Goal: Transaction & Acquisition: Purchase product/service

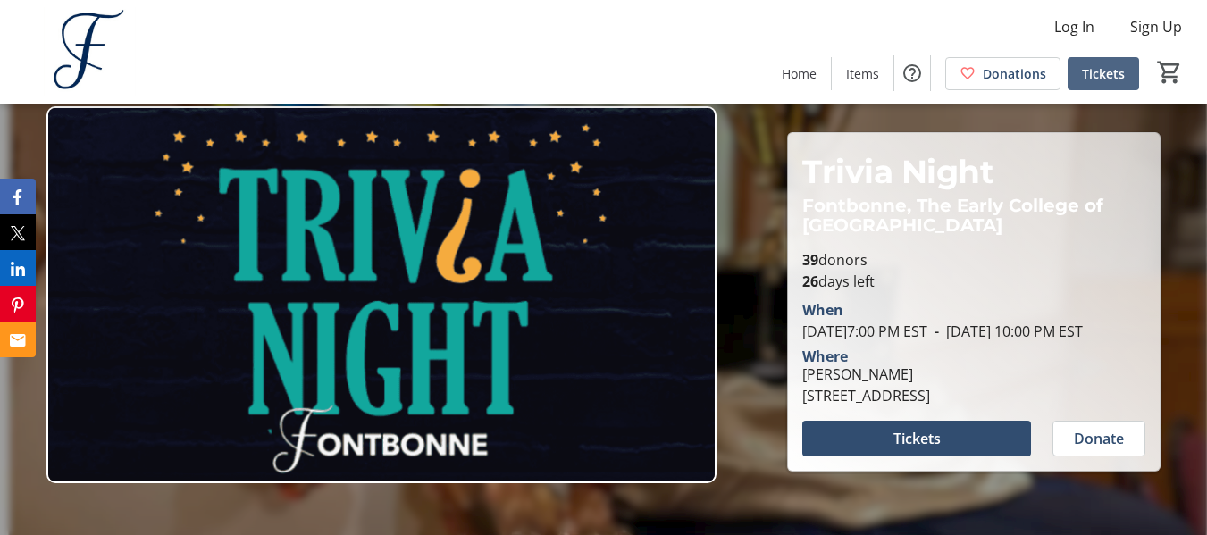
click at [1097, 68] on span "Tickets" at bounding box center [1103, 73] width 43 height 19
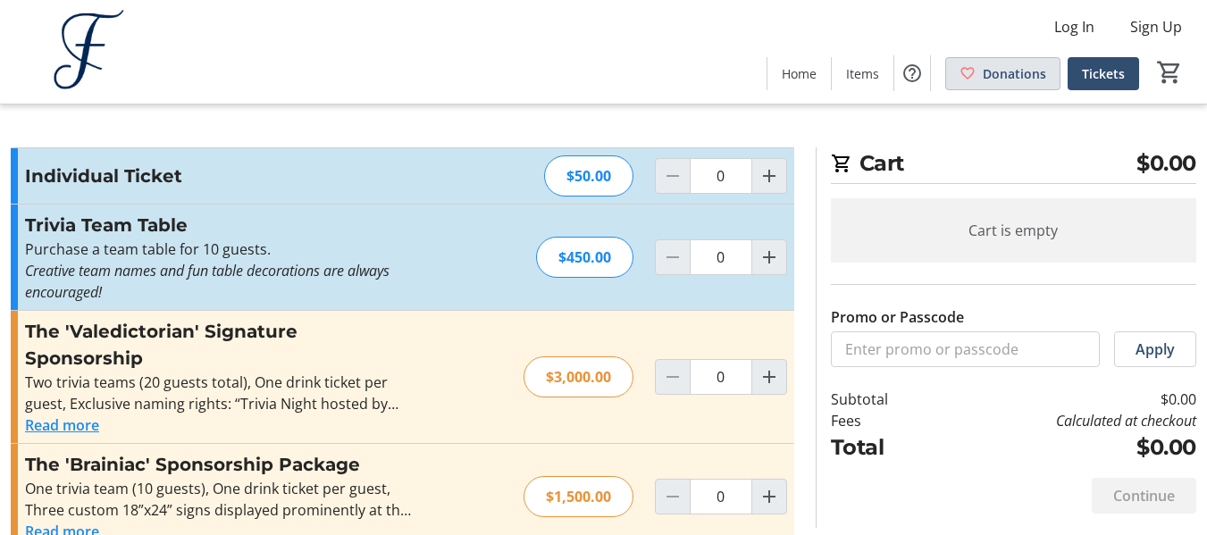
click at [980, 74] on span at bounding box center [1002, 73] width 113 height 43
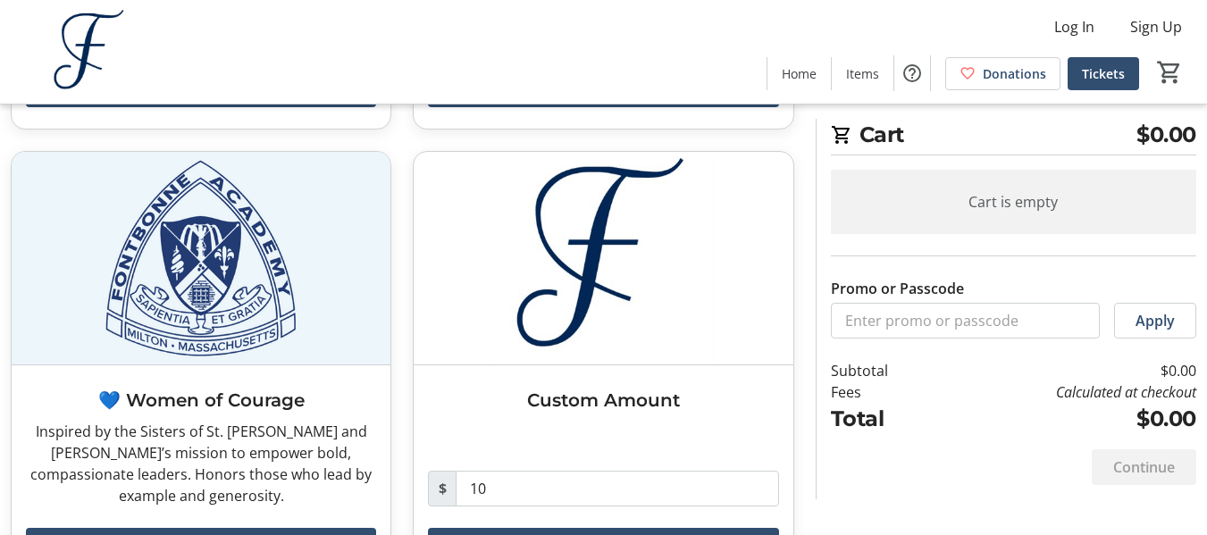
scroll to position [509, 0]
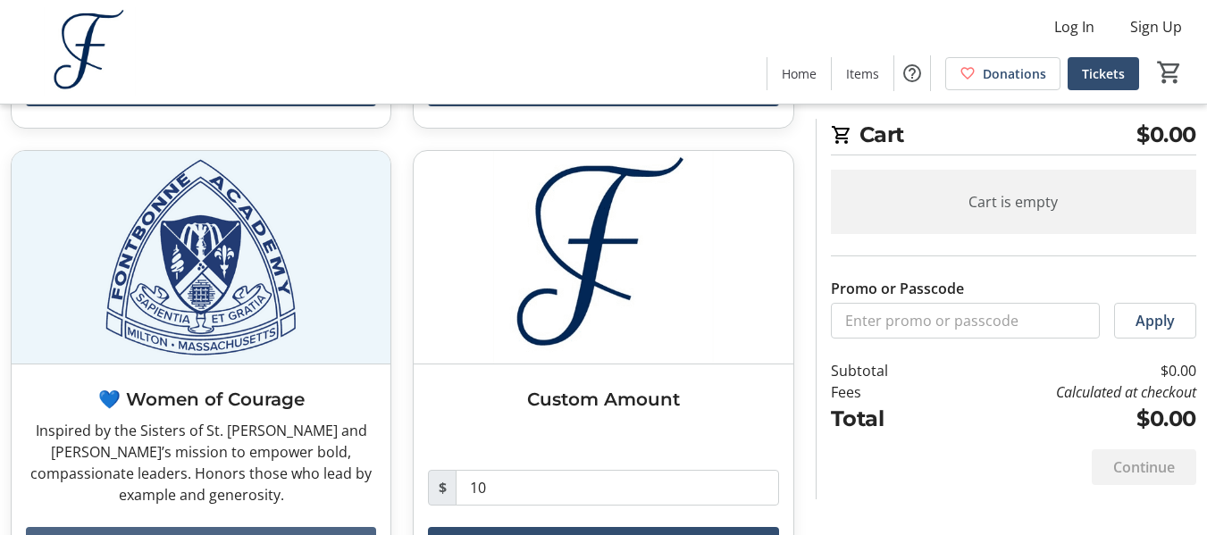
click at [348, 524] on span at bounding box center [201, 545] width 350 height 43
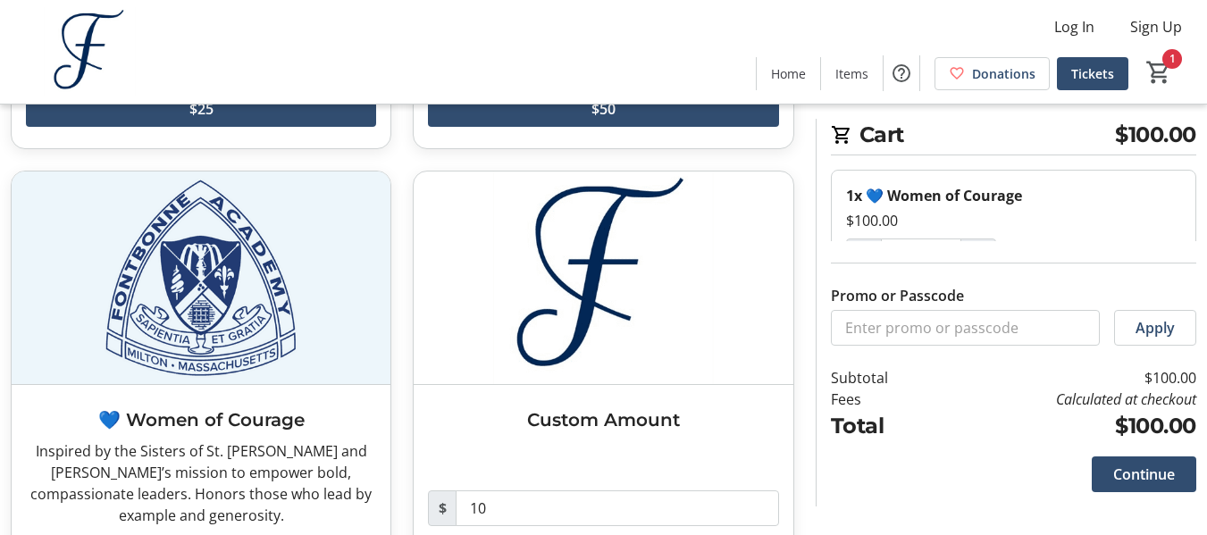
scroll to position [490, 0]
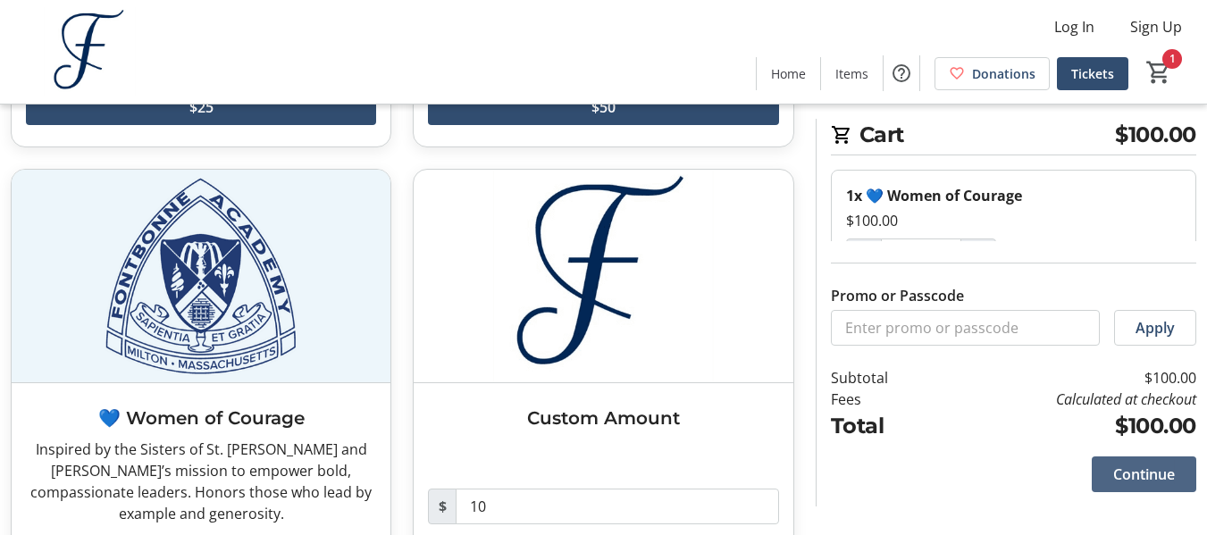
click at [1131, 476] on span "Continue" at bounding box center [1145, 474] width 62 height 21
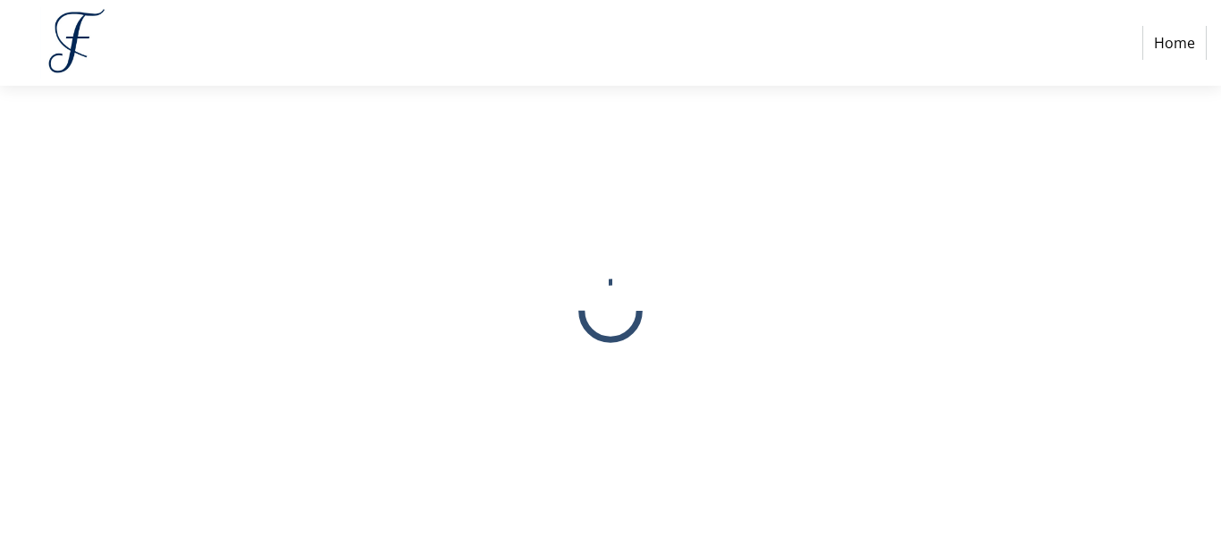
select select
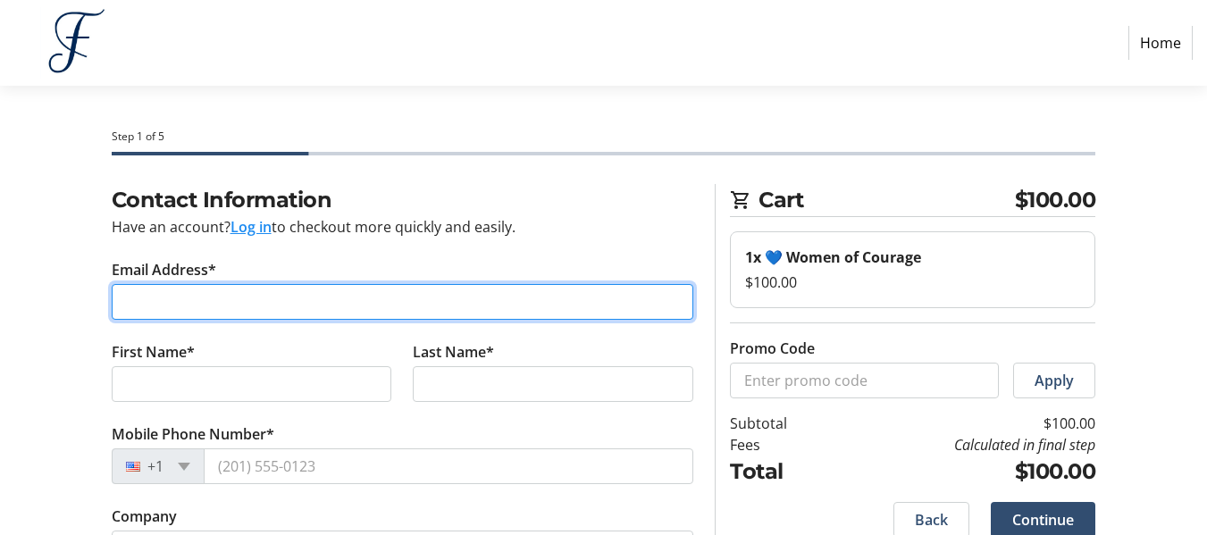
click at [542, 286] on input "Email Address*" at bounding box center [403, 302] width 583 height 36
type input "[EMAIL_ADDRESS][DOMAIN_NAME]"
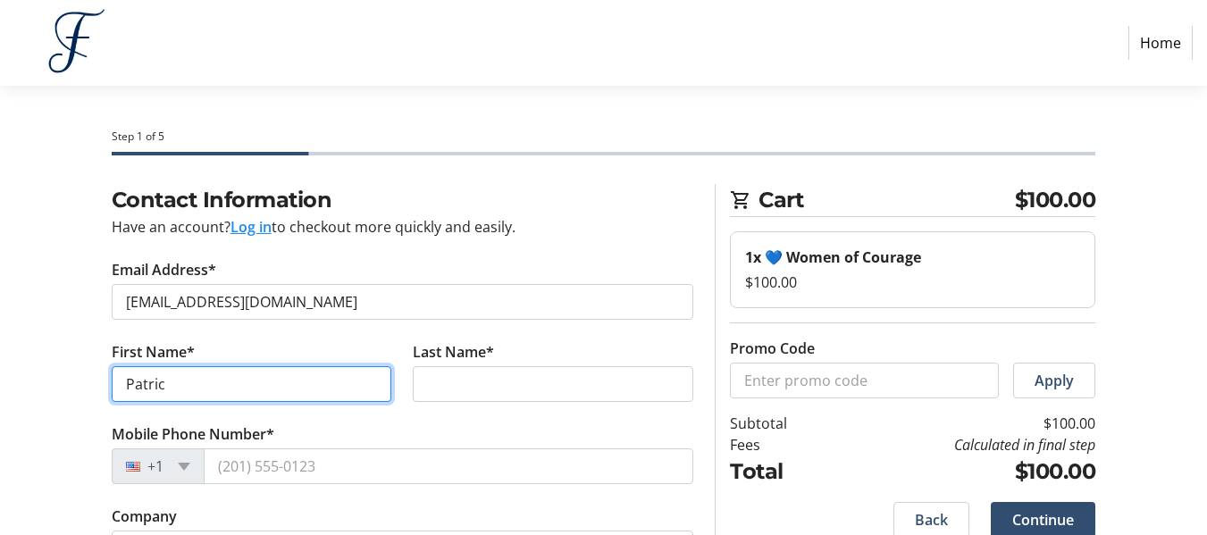
type input "[PERSON_NAME]"
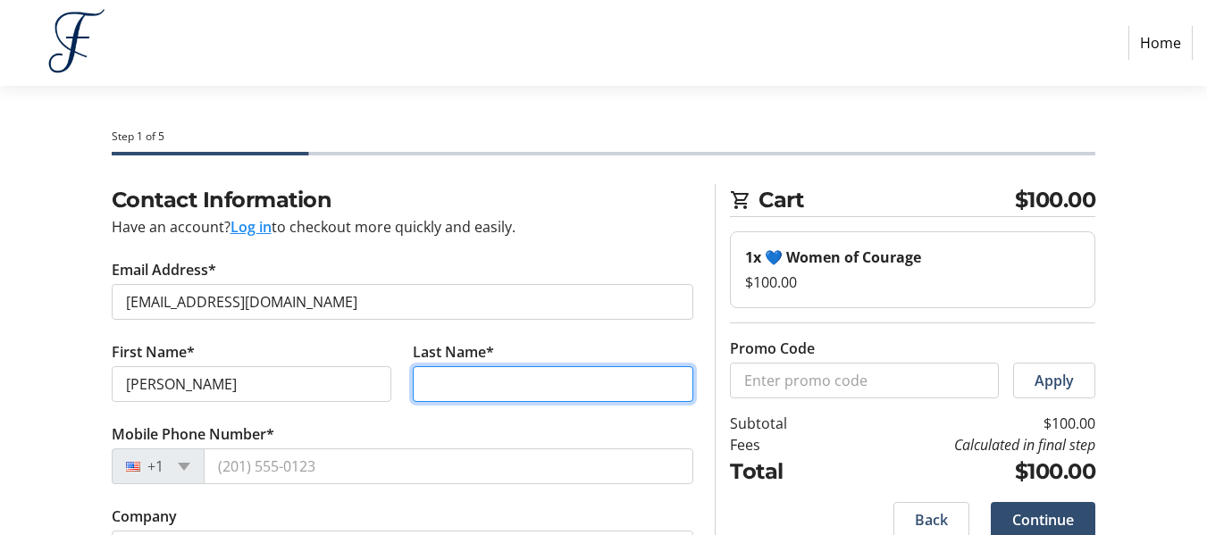
type input "[PERSON_NAME]"
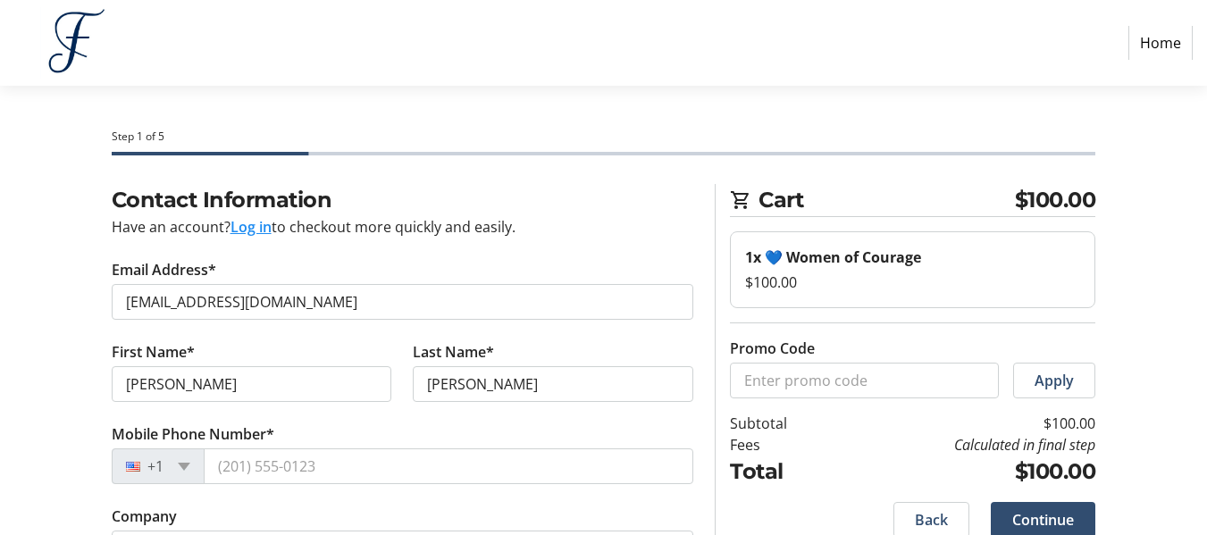
type input "[STREET_ADDRESS]"
type input "Quincy"
type input "02169"
select select "US"
select select "MA"
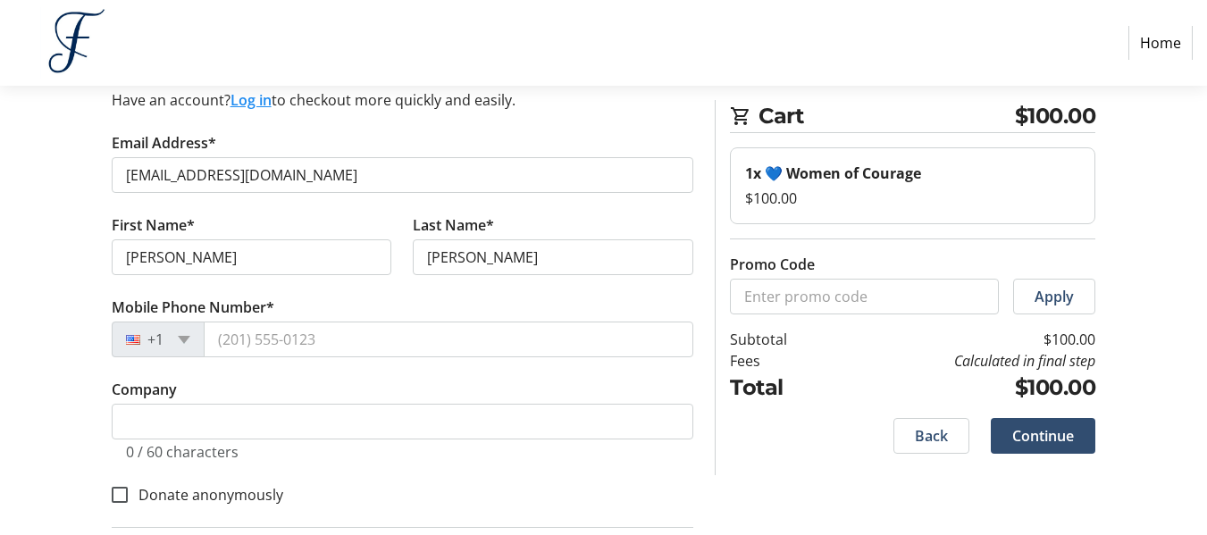
scroll to position [130, 0]
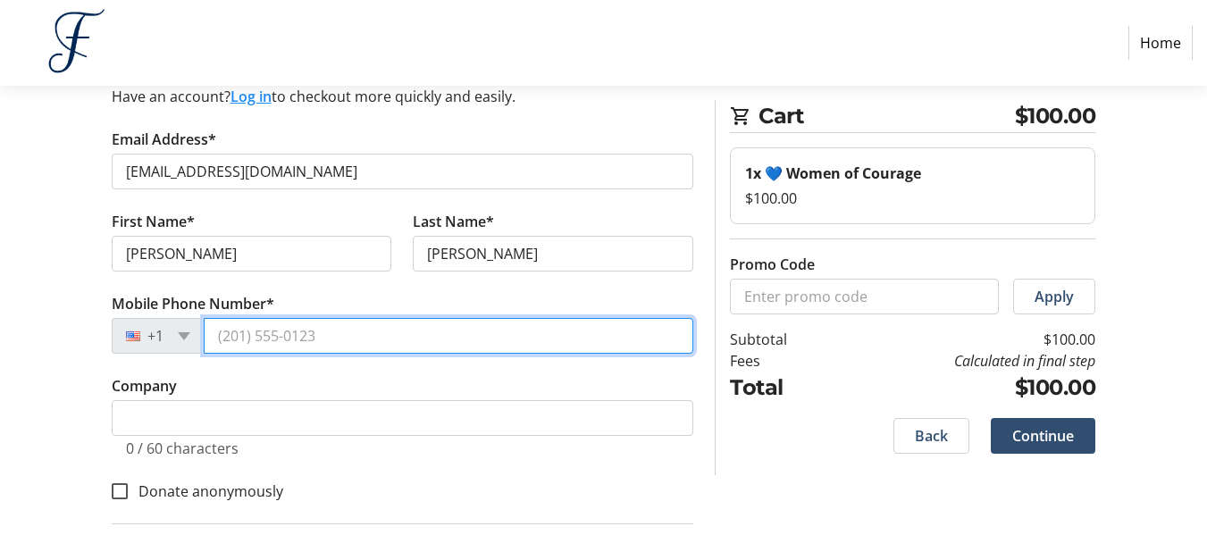
click at [282, 334] on input "Mobile Phone Number*" at bounding box center [449, 336] width 491 height 36
type input "[PHONE_NUMBER]"
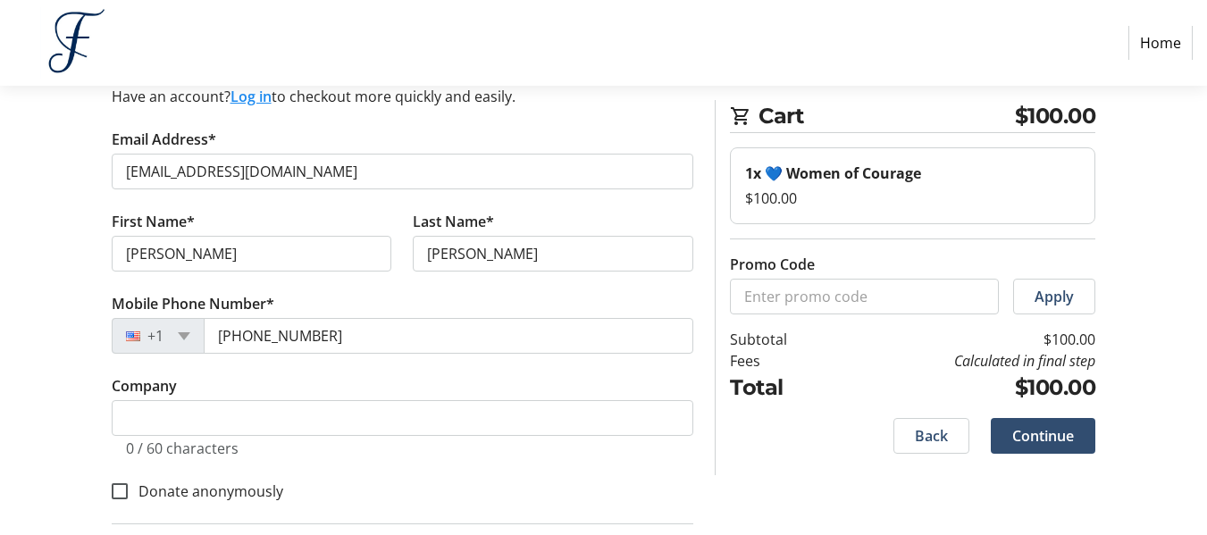
click at [49, 422] on div "Contact Information Have an account? Log in to checkout more quickly and easily…" at bounding box center [603, 451] width 1207 height 794
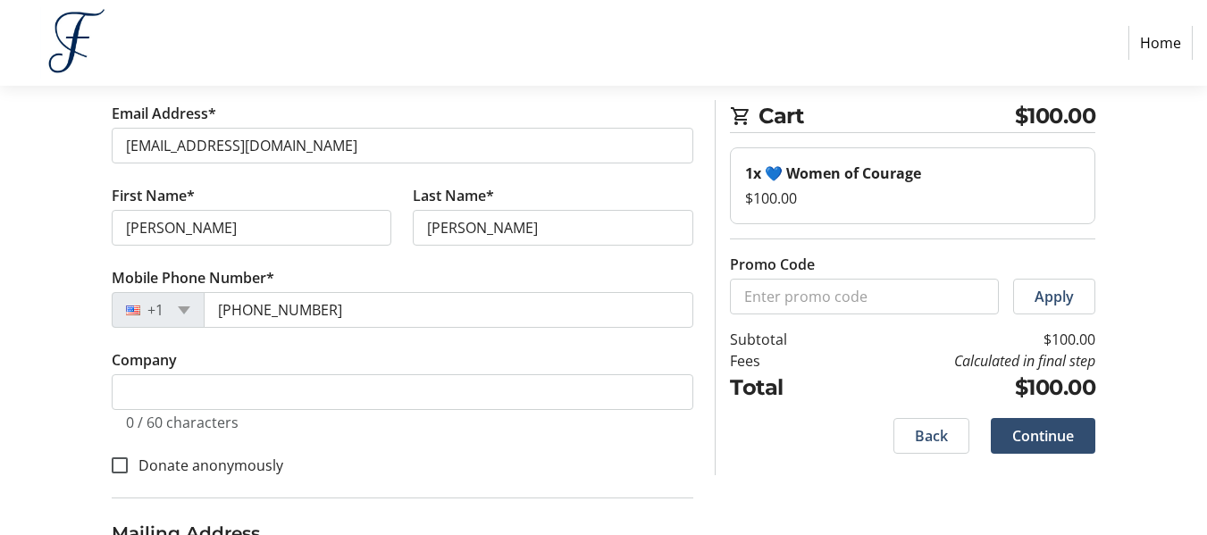
scroll to position [159, 0]
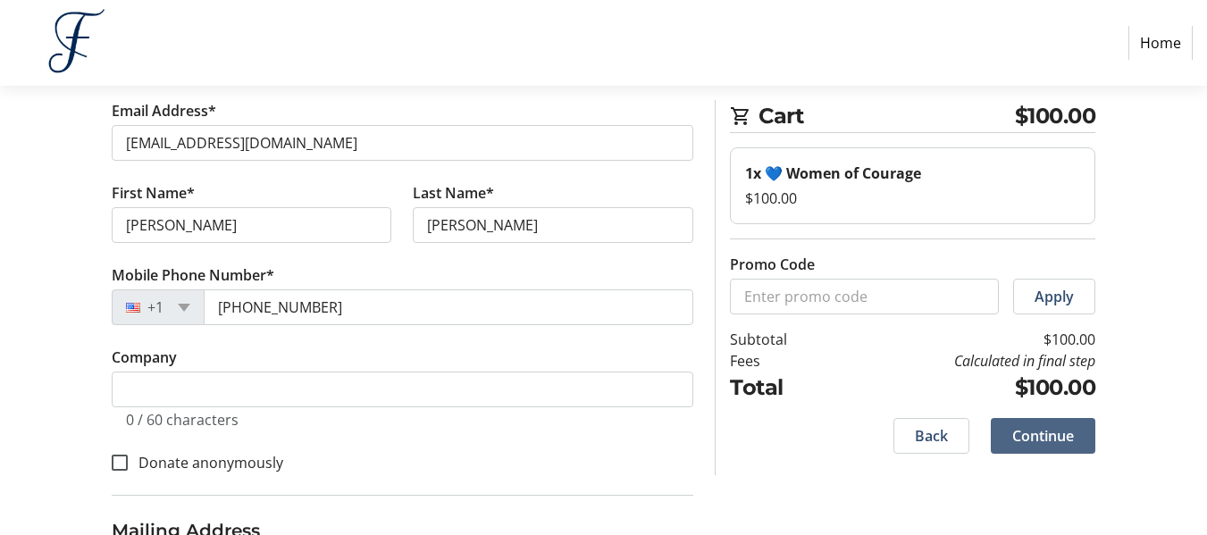
click at [1077, 440] on span at bounding box center [1043, 436] width 105 height 43
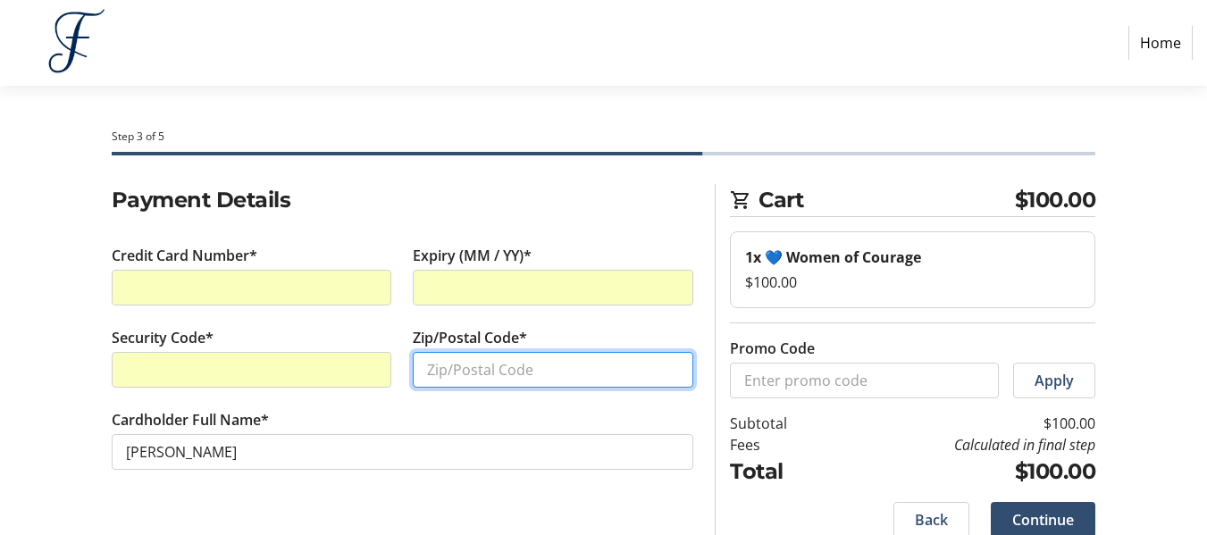
click at [457, 374] on input "Zip/Postal Code*" at bounding box center [553, 370] width 281 height 36
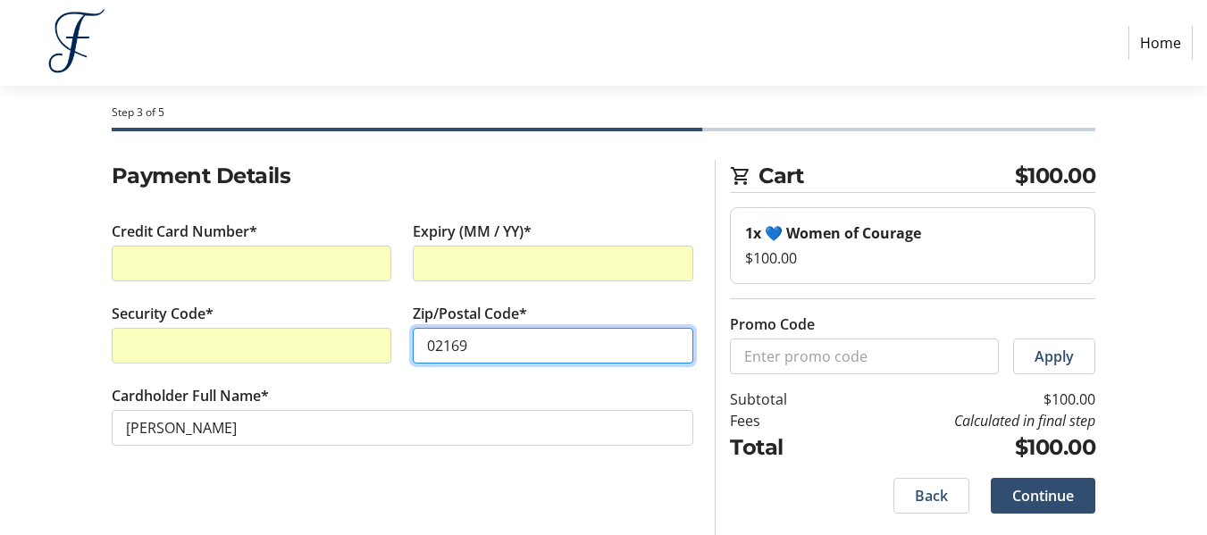
type input "02169"
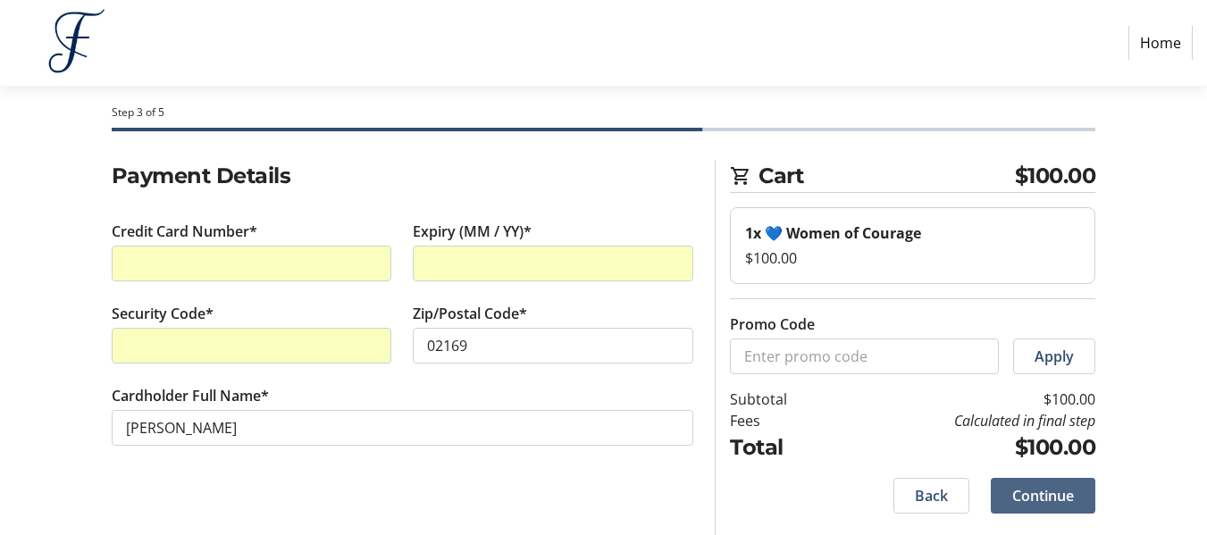
click at [1047, 497] on span "Continue" at bounding box center [1044, 495] width 62 height 21
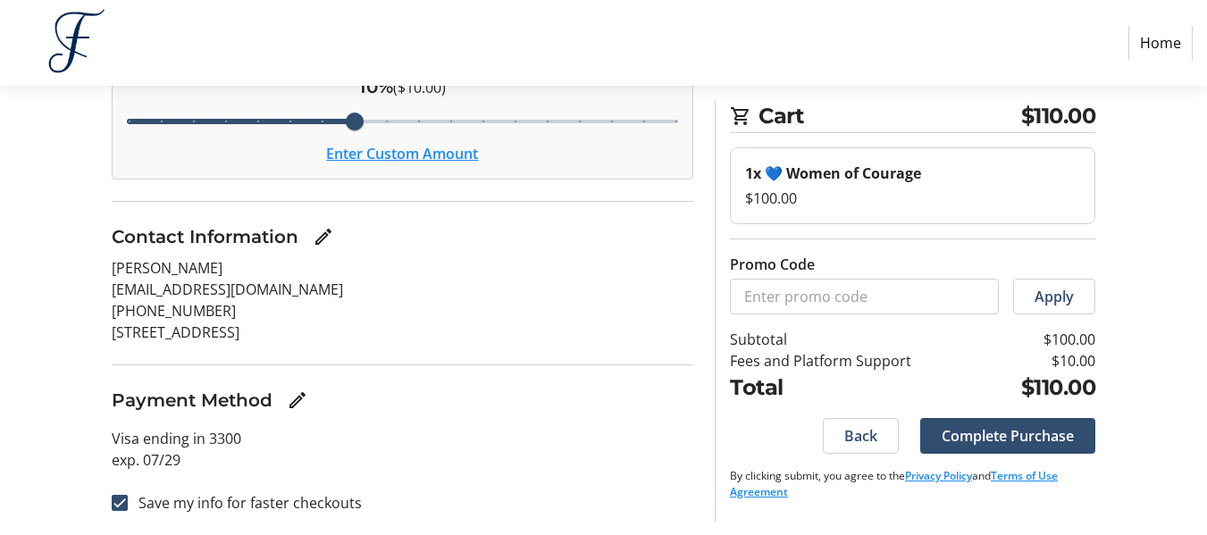
scroll to position [236, 0]
click at [1048, 441] on span "Complete Purchase" at bounding box center [1008, 435] width 132 height 21
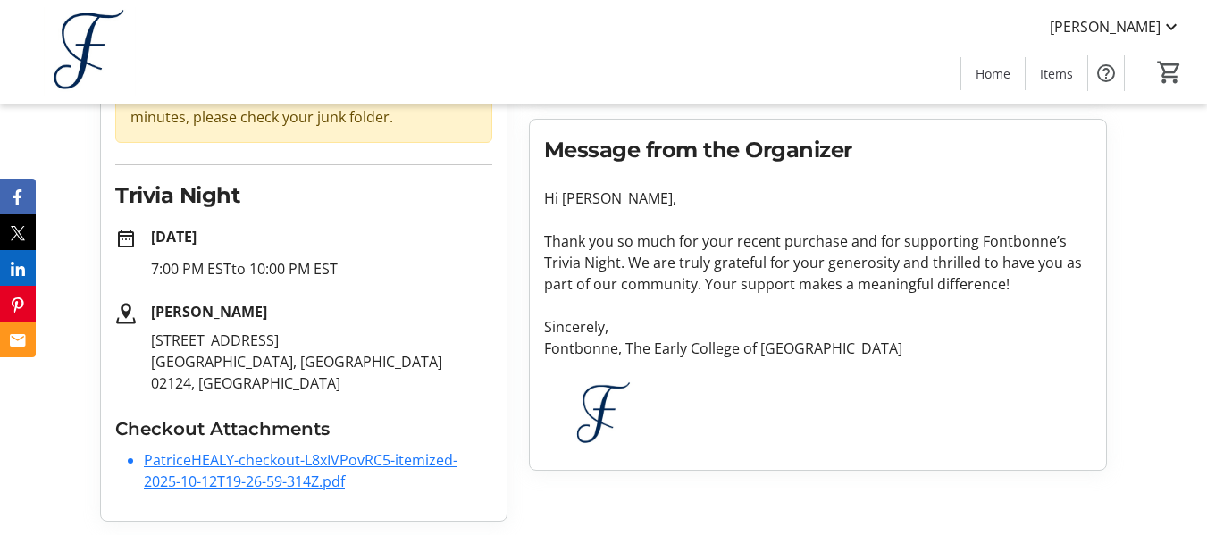
scroll to position [207, 0]
